Goal: Navigation & Orientation: Understand site structure

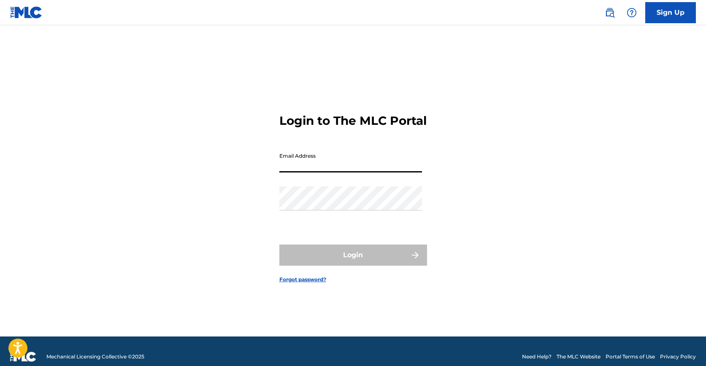
click at [286, 169] on input "Email Address" at bounding box center [351, 161] width 143 height 24
click at [343, 173] on input "TunesOfTheFuture" at bounding box center [351, 161] width 143 height 24
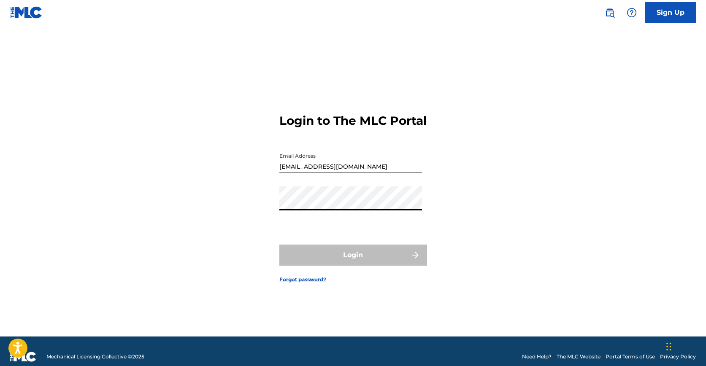
type input "[EMAIL_ADDRESS][DOMAIN_NAME]"
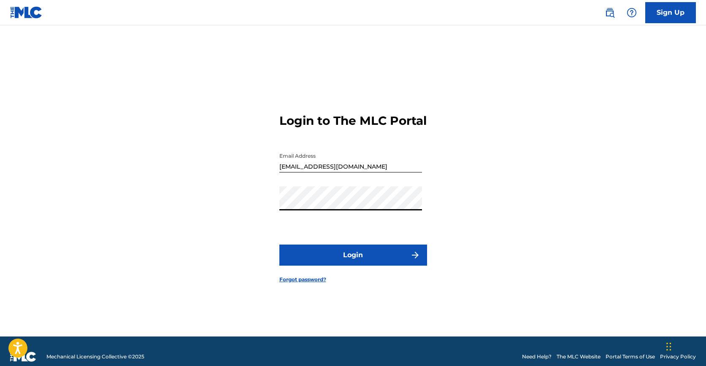
click at [335, 266] on button "Login" at bounding box center [354, 255] width 148 height 21
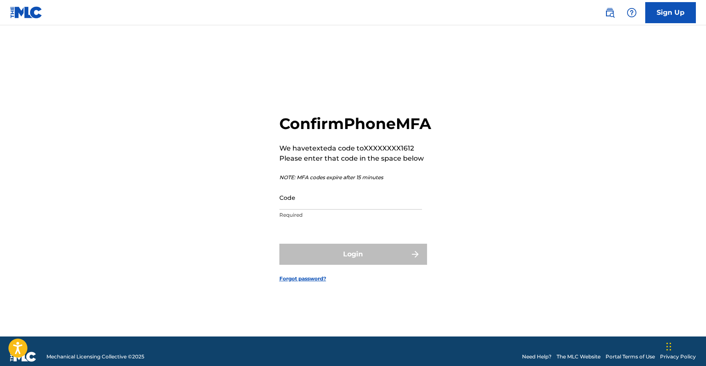
click at [330, 206] on input "Code" at bounding box center [351, 198] width 143 height 24
click at [377, 210] on input "Code" at bounding box center [351, 198] width 143 height 24
paste input "765004"
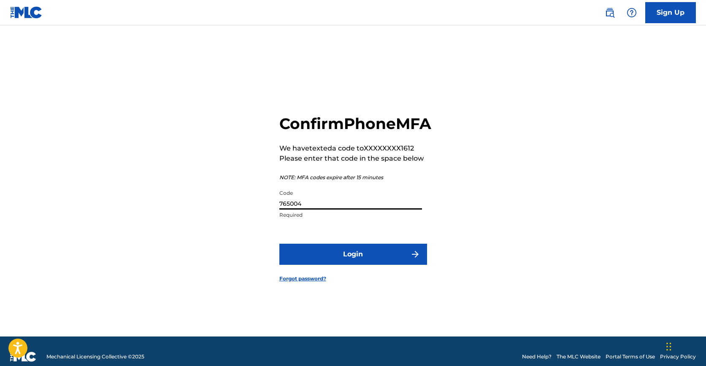
type input "765004"
click at [403, 263] on button "Login" at bounding box center [354, 254] width 148 height 21
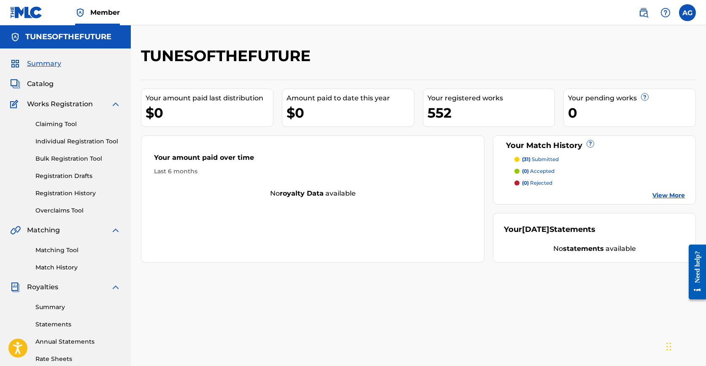
click at [51, 206] on div "Claiming Tool Individual Registration Tool Bulk Registration Tool Registration …" at bounding box center [65, 162] width 111 height 106
click at [51, 209] on link "Overclaims Tool" at bounding box center [77, 210] width 85 height 9
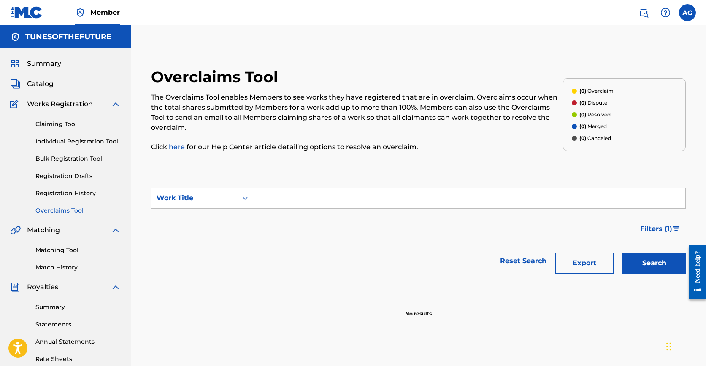
click at [68, 161] on link "Bulk Registration Tool" at bounding box center [77, 159] width 85 height 9
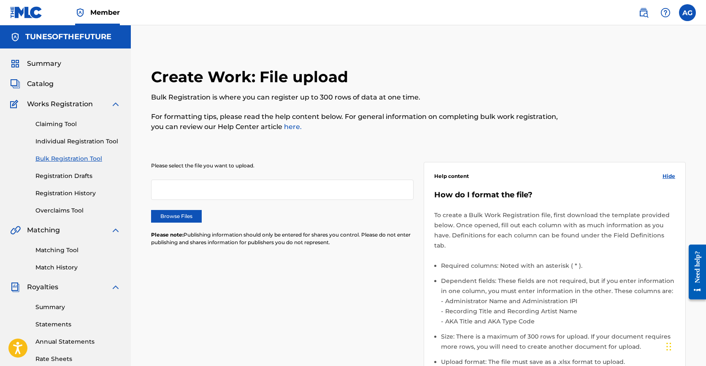
click at [73, 144] on link "Individual Registration Tool" at bounding box center [77, 141] width 85 height 9
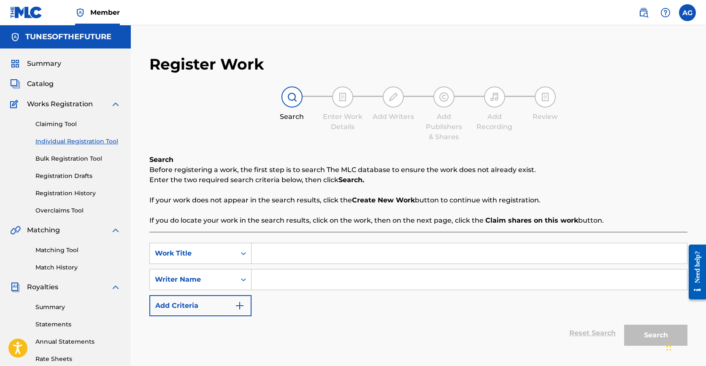
click at [59, 127] on link "Claiming Tool" at bounding box center [77, 124] width 85 height 9
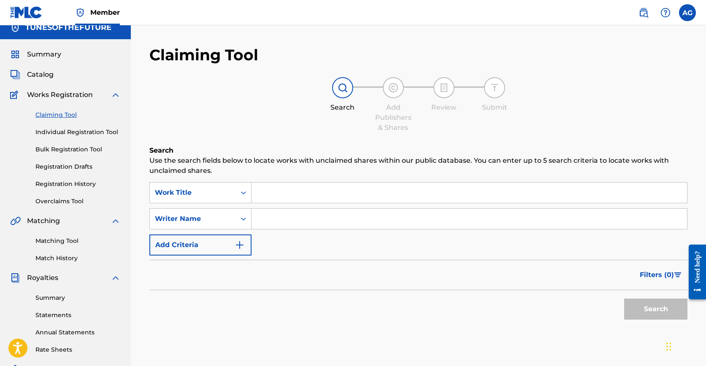
scroll to position [12, 0]
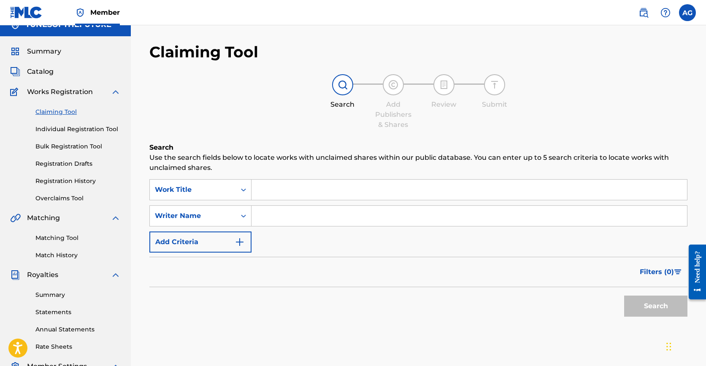
click at [55, 257] on link "Match History" at bounding box center [77, 255] width 85 height 9
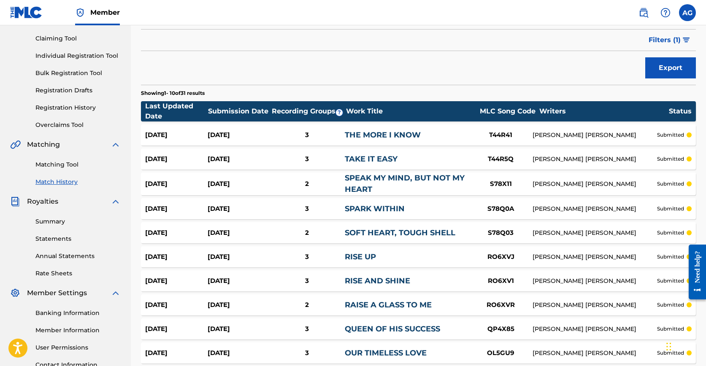
scroll to position [111, 0]
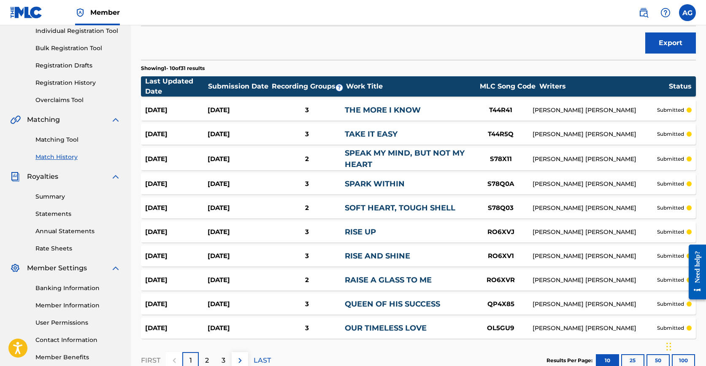
click at [50, 291] on link "Banking Information" at bounding box center [77, 288] width 85 height 9
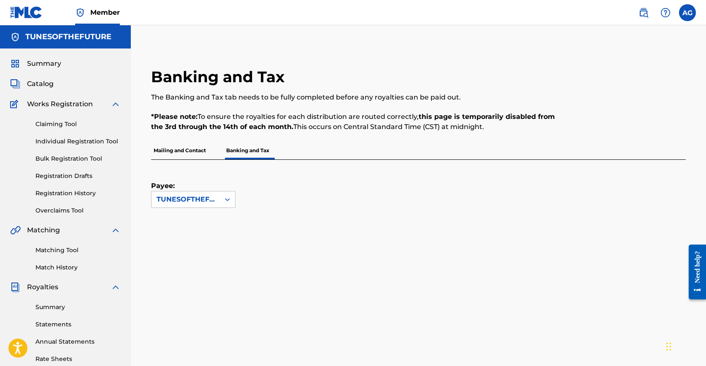
click at [173, 152] on p "Mailing and Contact" at bounding box center [179, 151] width 57 height 18
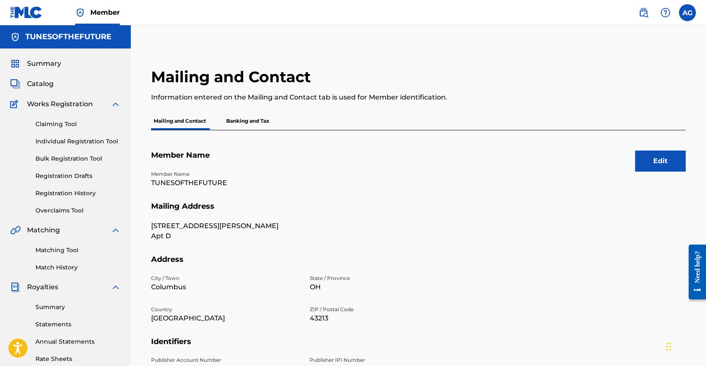
click at [64, 139] on link "Individual Registration Tool" at bounding box center [77, 141] width 85 height 9
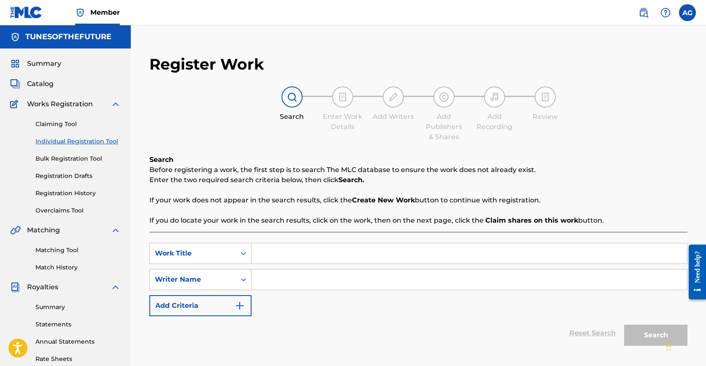
click at [60, 120] on link "Claiming Tool" at bounding box center [77, 124] width 85 height 9
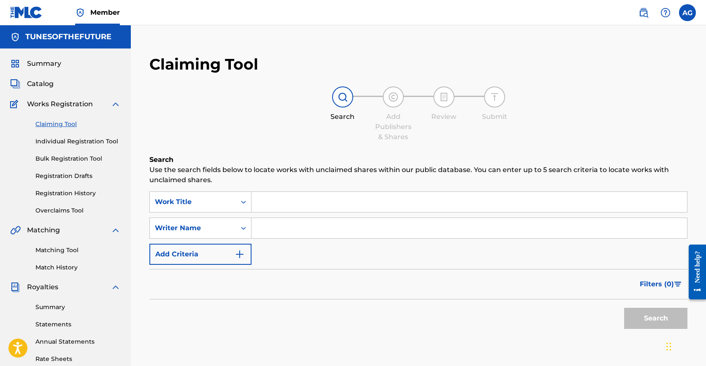
click at [63, 212] on link "Overclaims Tool" at bounding box center [77, 210] width 85 height 9
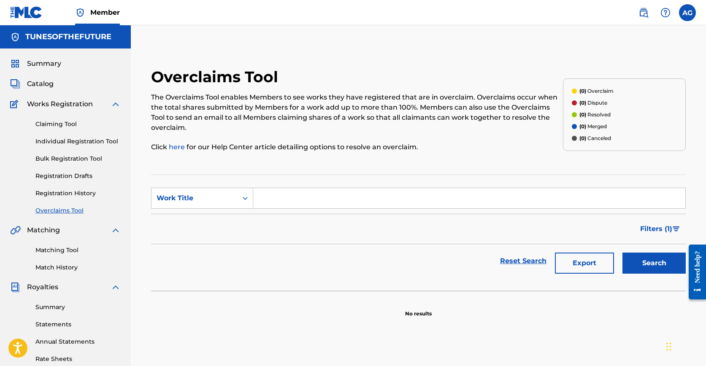
click at [62, 120] on link "Claiming Tool" at bounding box center [77, 124] width 85 height 9
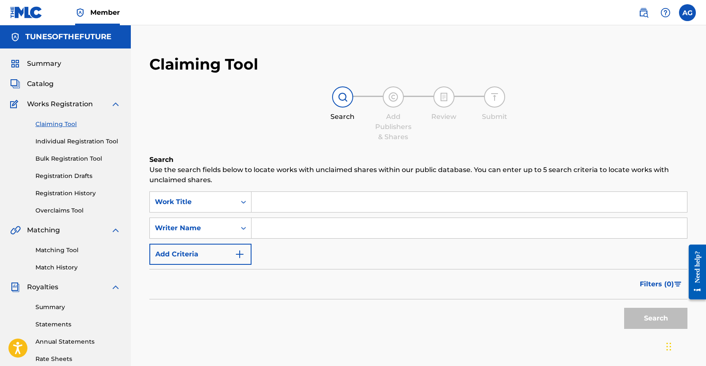
click at [42, 66] on span "Summary" at bounding box center [44, 64] width 34 height 10
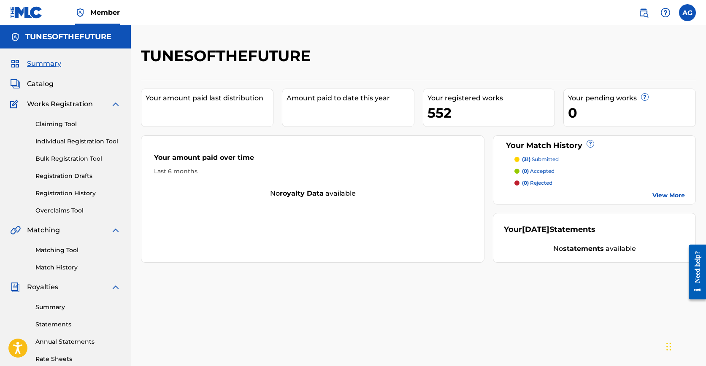
click at [669, 193] on link "View More" at bounding box center [669, 195] width 33 height 9
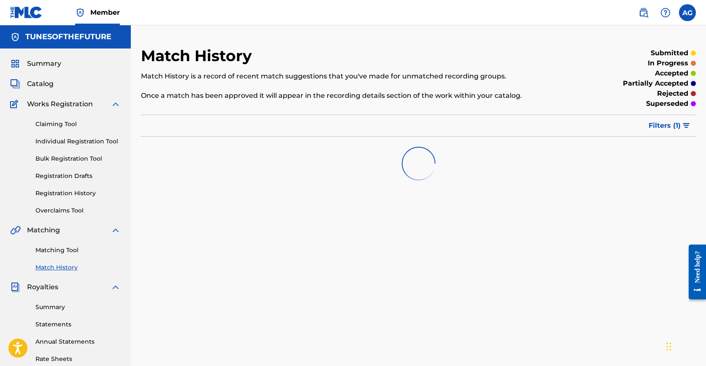
click at [660, 127] on span "Filters ( 1 )" at bounding box center [665, 126] width 32 height 10
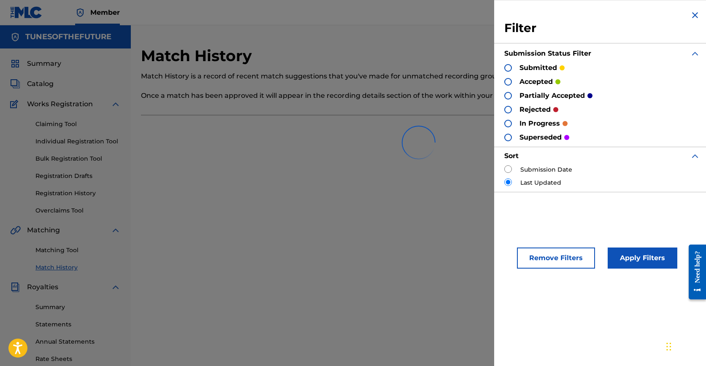
click at [379, 150] on div at bounding box center [418, 143] width 555 height 54
click at [273, 125] on div at bounding box center [418, 143] width 555 height 54
click at [57, 155] on link "Bulk Registration Tool" at bounding box center [77, 159] width 85 height 9
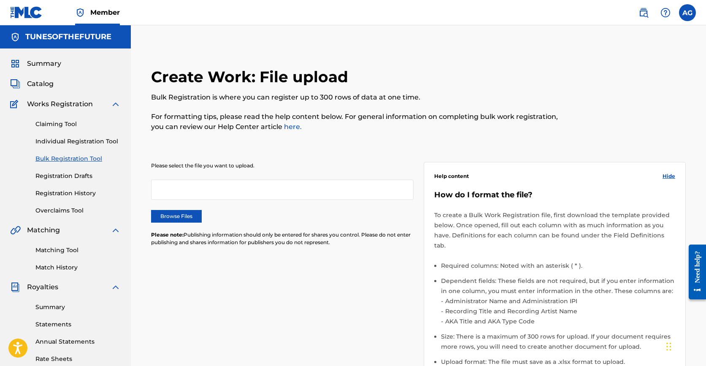
click at [62, 119] on div "Claiming Tool Individual Registration Tool Bulk Registration Tool Registration …" at bounding box center [65, 162] width 111 height 106
